Goal: Information Seeking & Learning: Learn about a topic

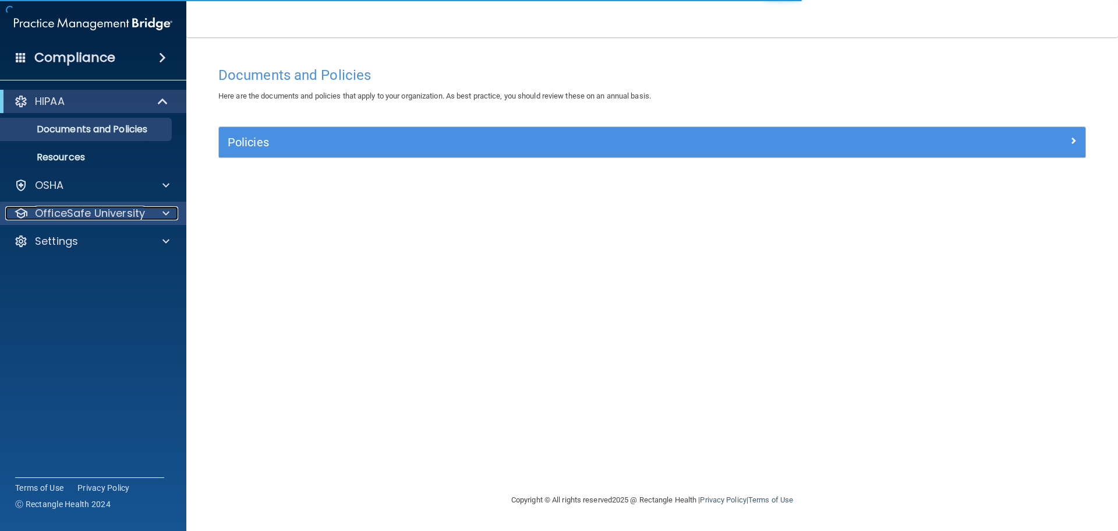
click at [79, 219] on p "OfficeSafe University" at bounding box center [90, 213] width 110 height 14
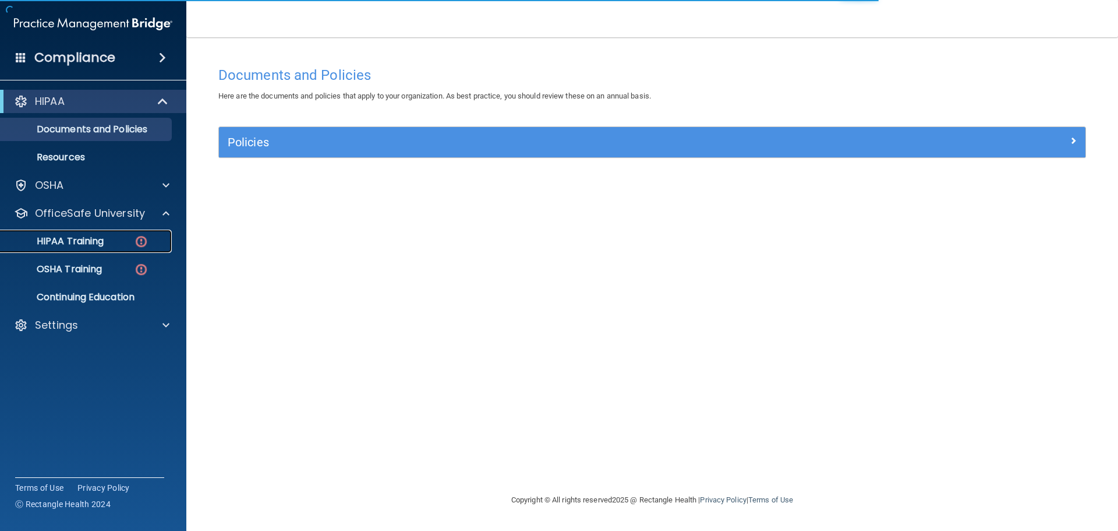
click at [79, 239] on p "HIPAA Training" at bounding box center [56, 241] width 96 height 12
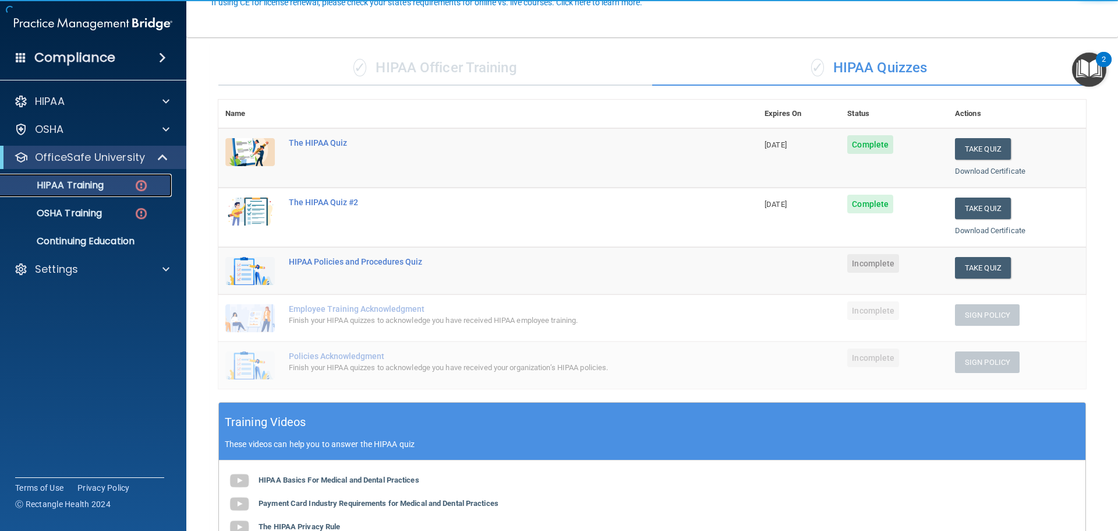
scroll to position [116, 0]
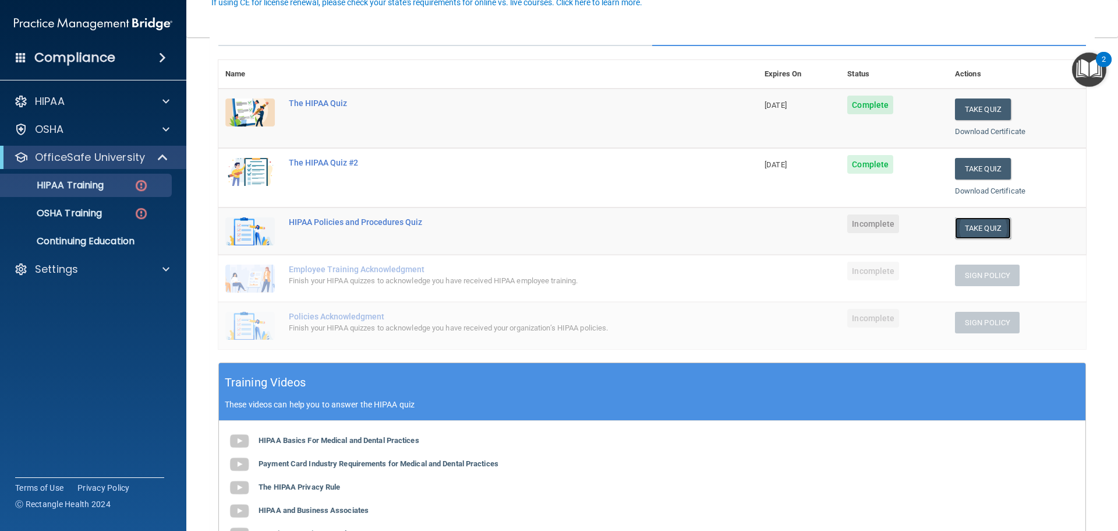
click at [996, 235] on button "Take Quiz" at bounding box center [983, 228] width 56 height 22
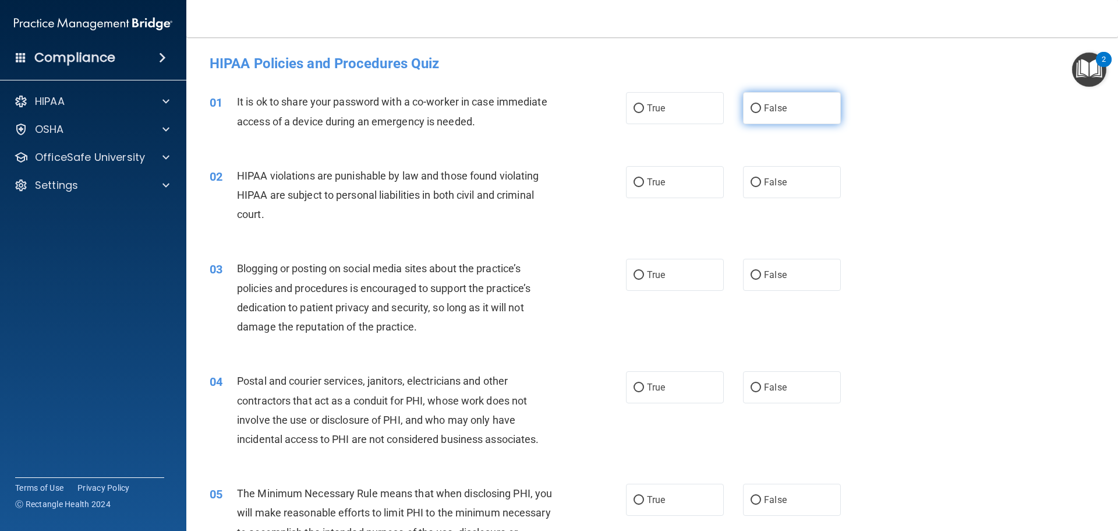
click at [765, 104] on span "False" at bounding box center [775, 107] width 23 height 11
click at [761, 104] on input "False" at bounding box center [756, 108] width 10 height 9
radio input "true"
click at [676, 182] on label "True" at bounding box center [675, 182] width 98 height 32
click at [644, 182] on input "True" at bounding box center [639, 182] width 10 height 9
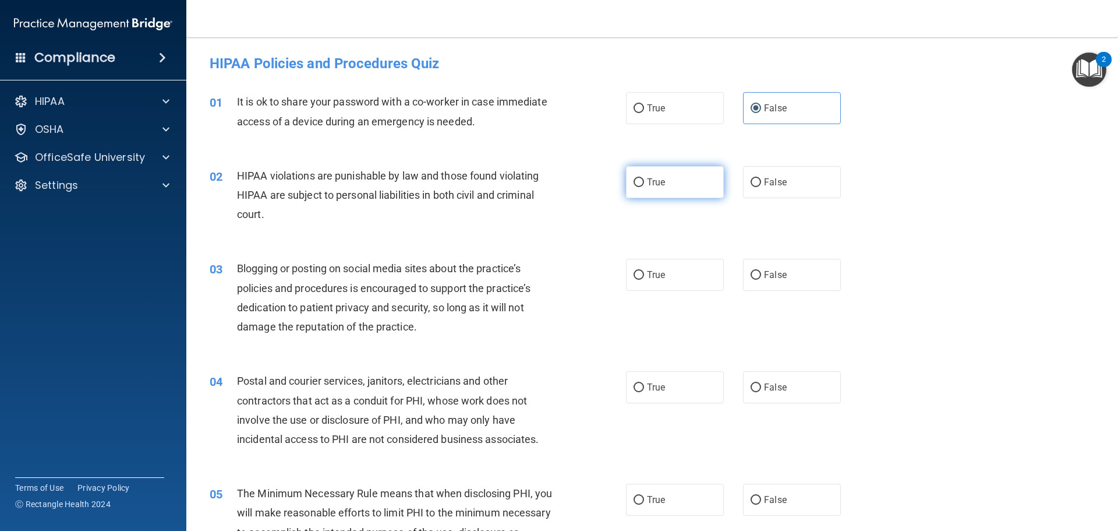
radio input "true"
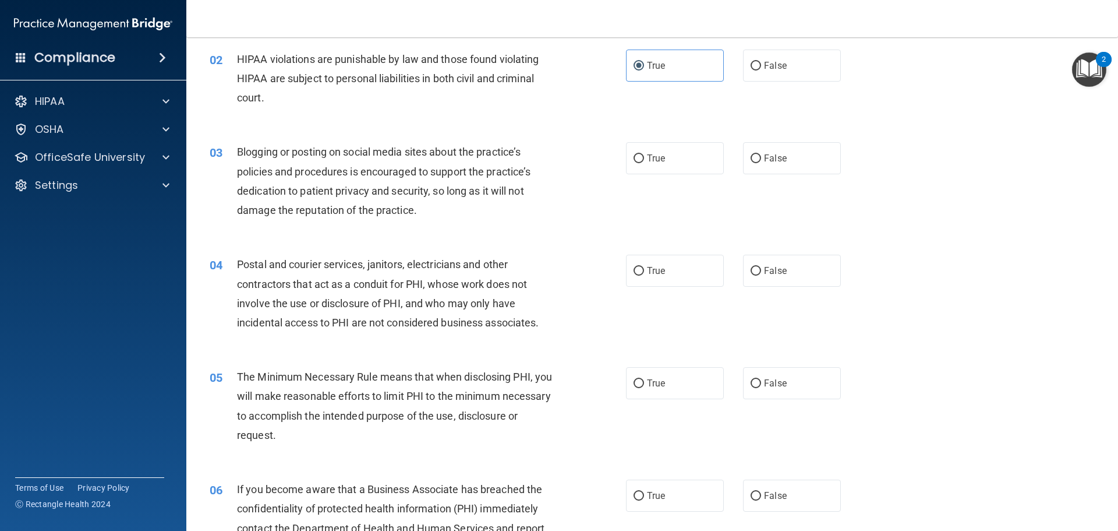
click at [354, 203] on div "Blogging or posting on social media sites about the practice’s policies and pro…" at bounding box center [400, 180] width 326 height 77
click at [759, 146] on label "False" at bounding box center [792, 158] width 98 height 32
click at [759, 154] on input "False" at bounding box center [756, 158] width 10 height 9
radio input "true"
